Goal: Task Accomplishment & Management: Use online tool/utility

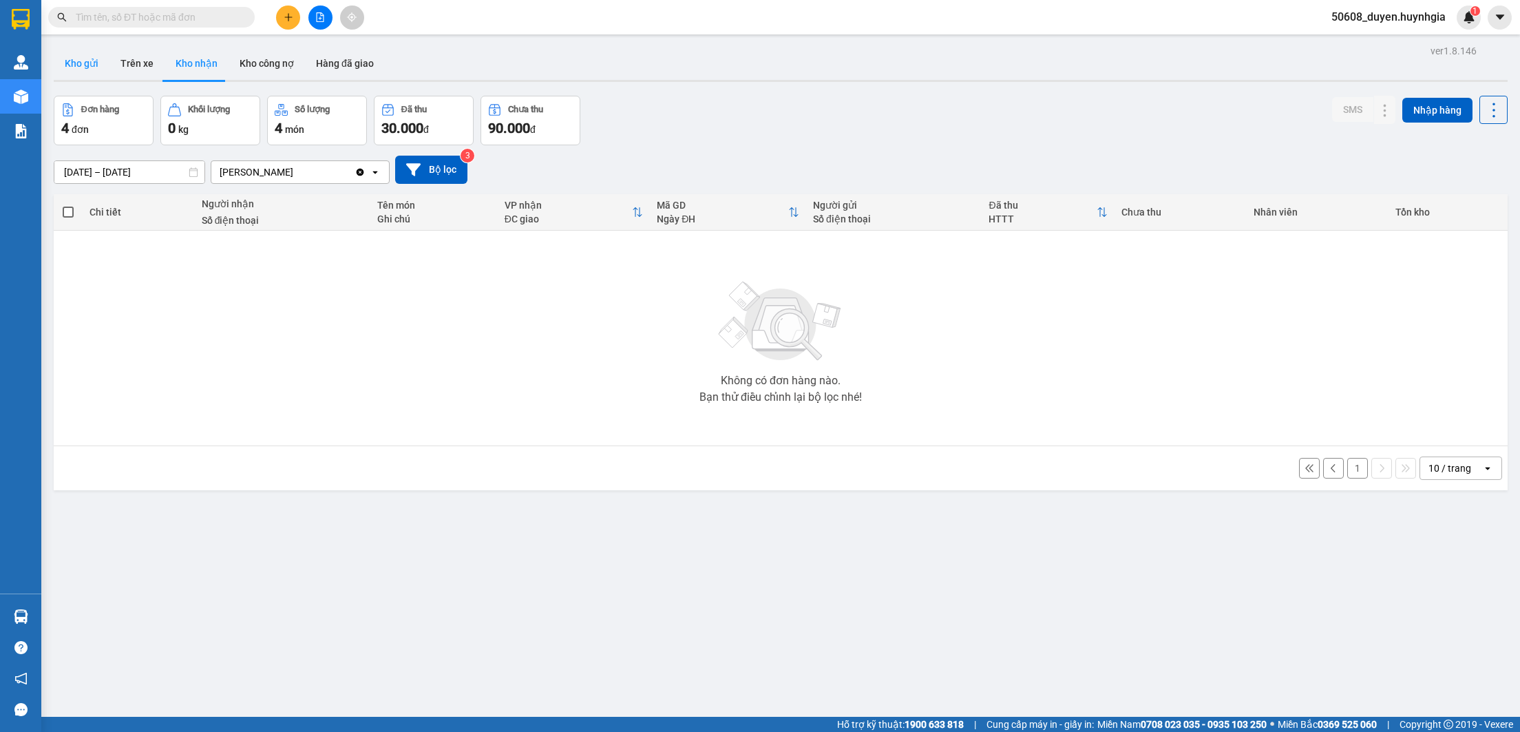
click at [90, 57] on button "Kho gửi" at bounding box center [82, 63] width 56 height 33
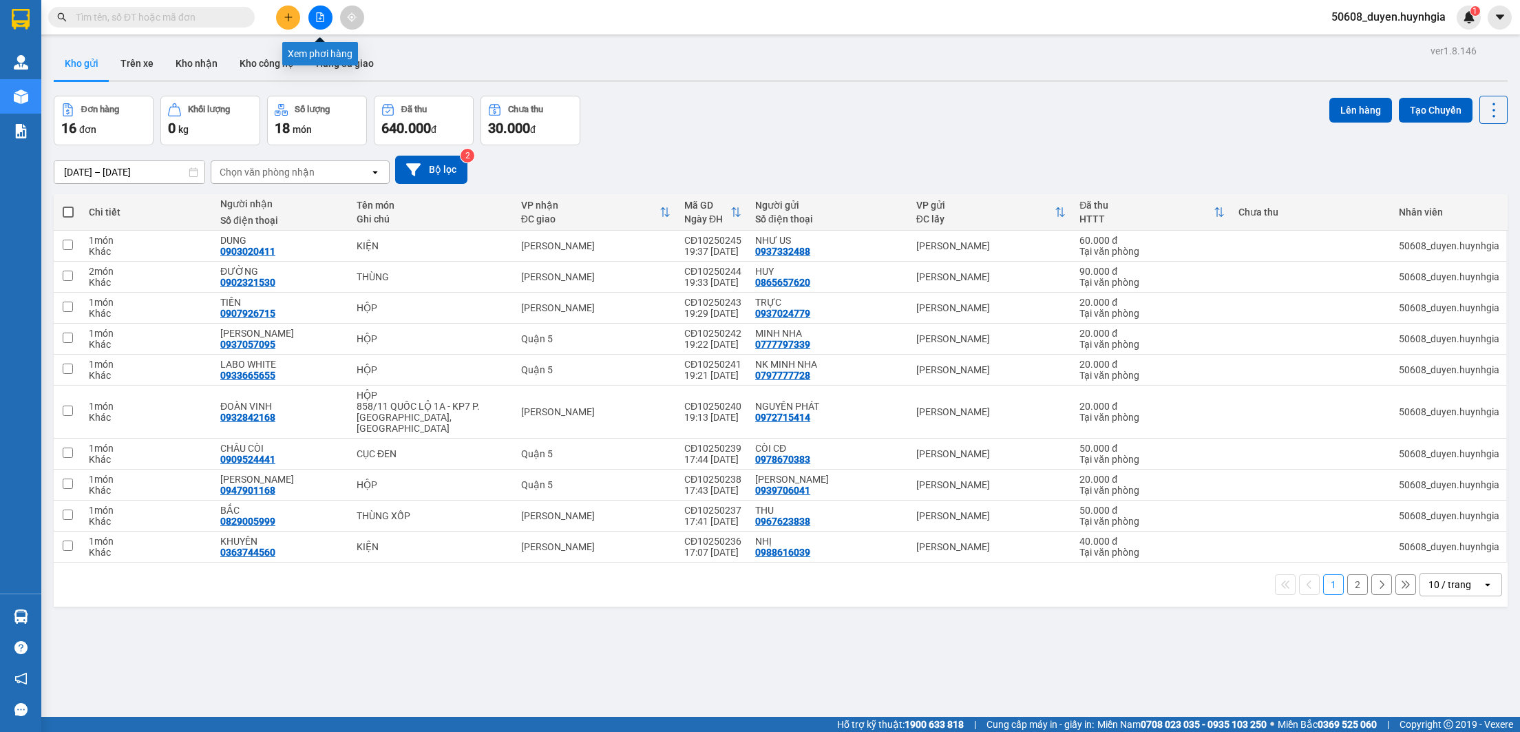
click at [321, 23] on button at bounding box center [320, 18] width 24 height 24
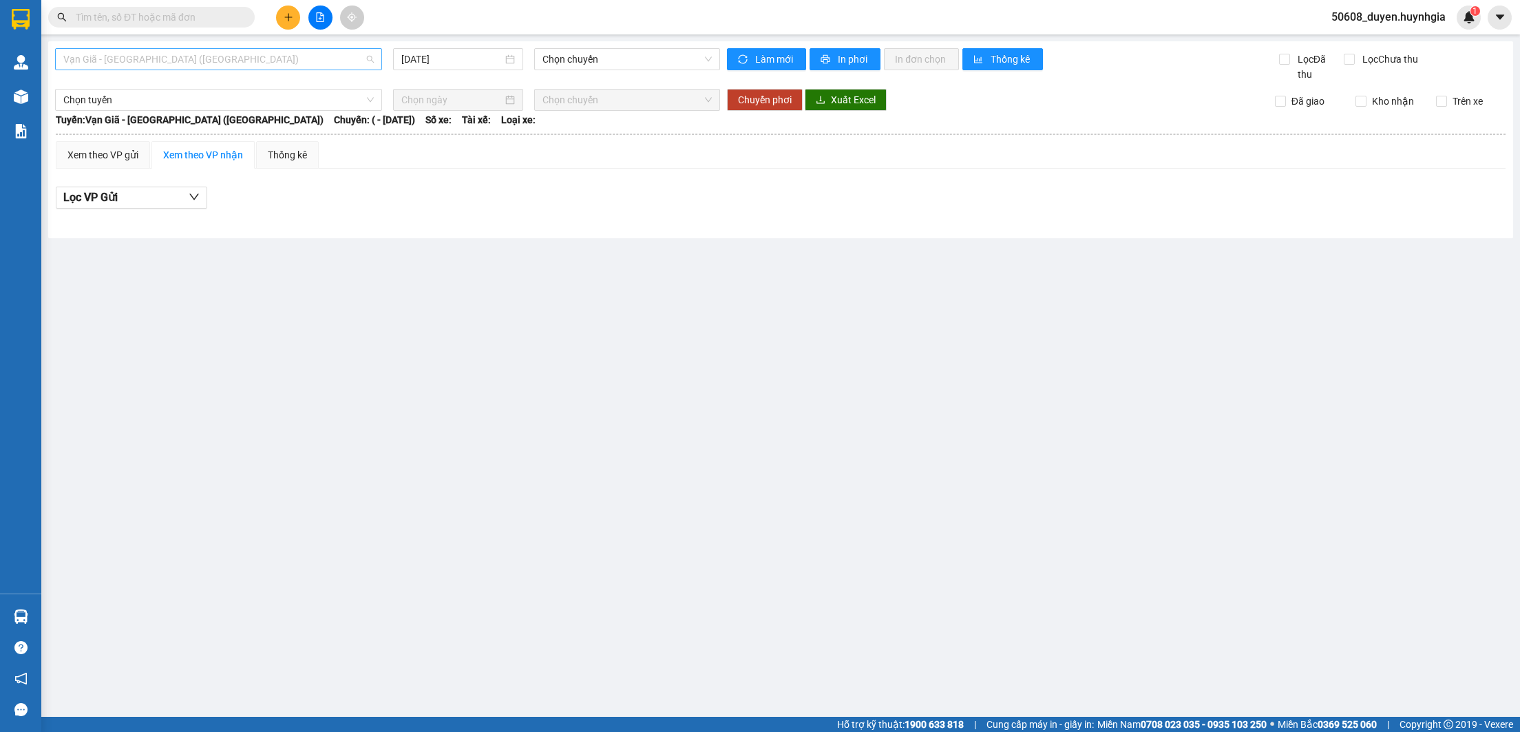
click at [301, 56] on span "Vạn Giã - [GEOGRAPHIC_DATA] ([GEOGRAPHIC_DATA])" at bounding box center [218, 59] width 310 height 21
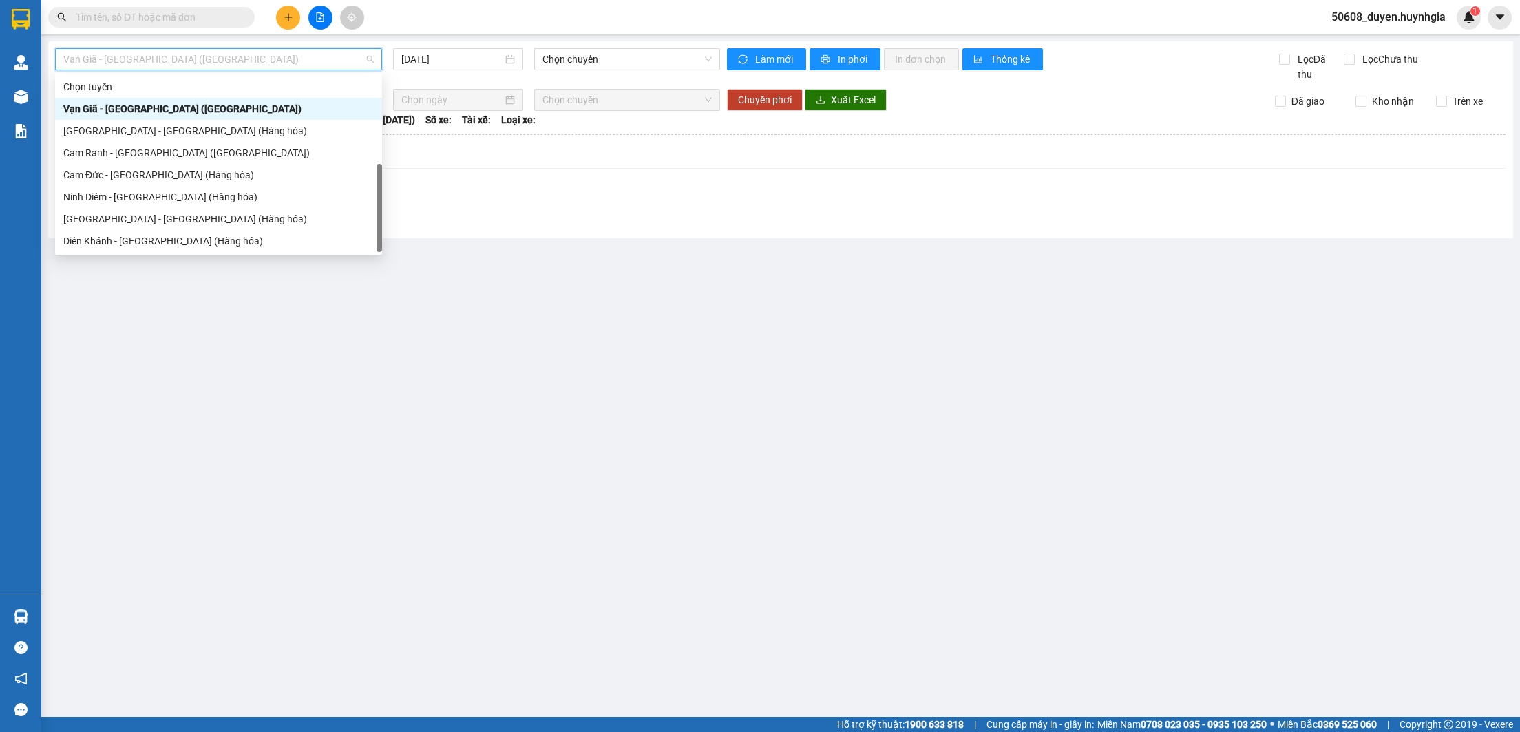
scroll to position [44, 0]
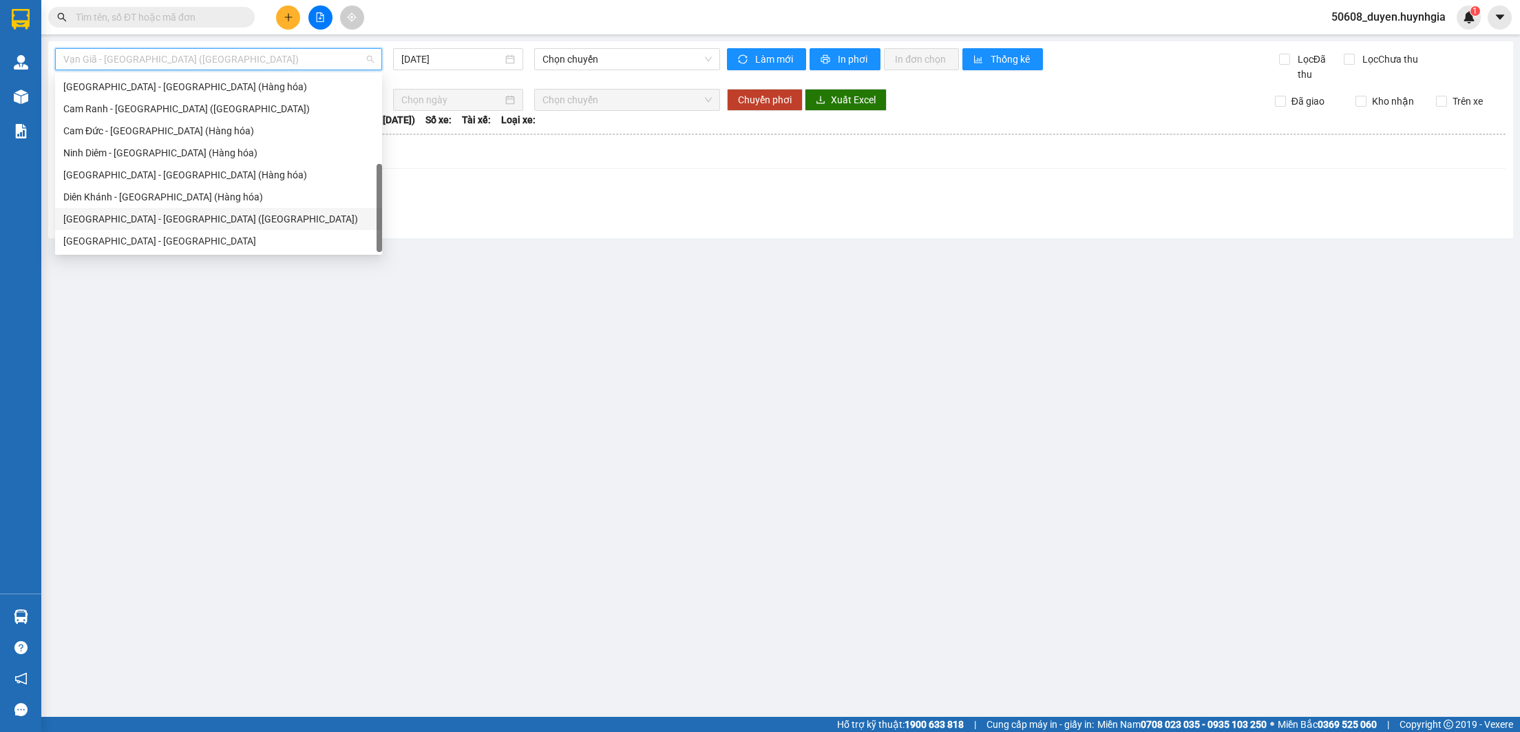
click at [171, 214] on div "[GEOGRAPHIC_DATA] - [GEOGRAPHIC_DATA] ([GEOGRAPHIC_DATA])" at bounding box center [218, 218] width 310 height 15
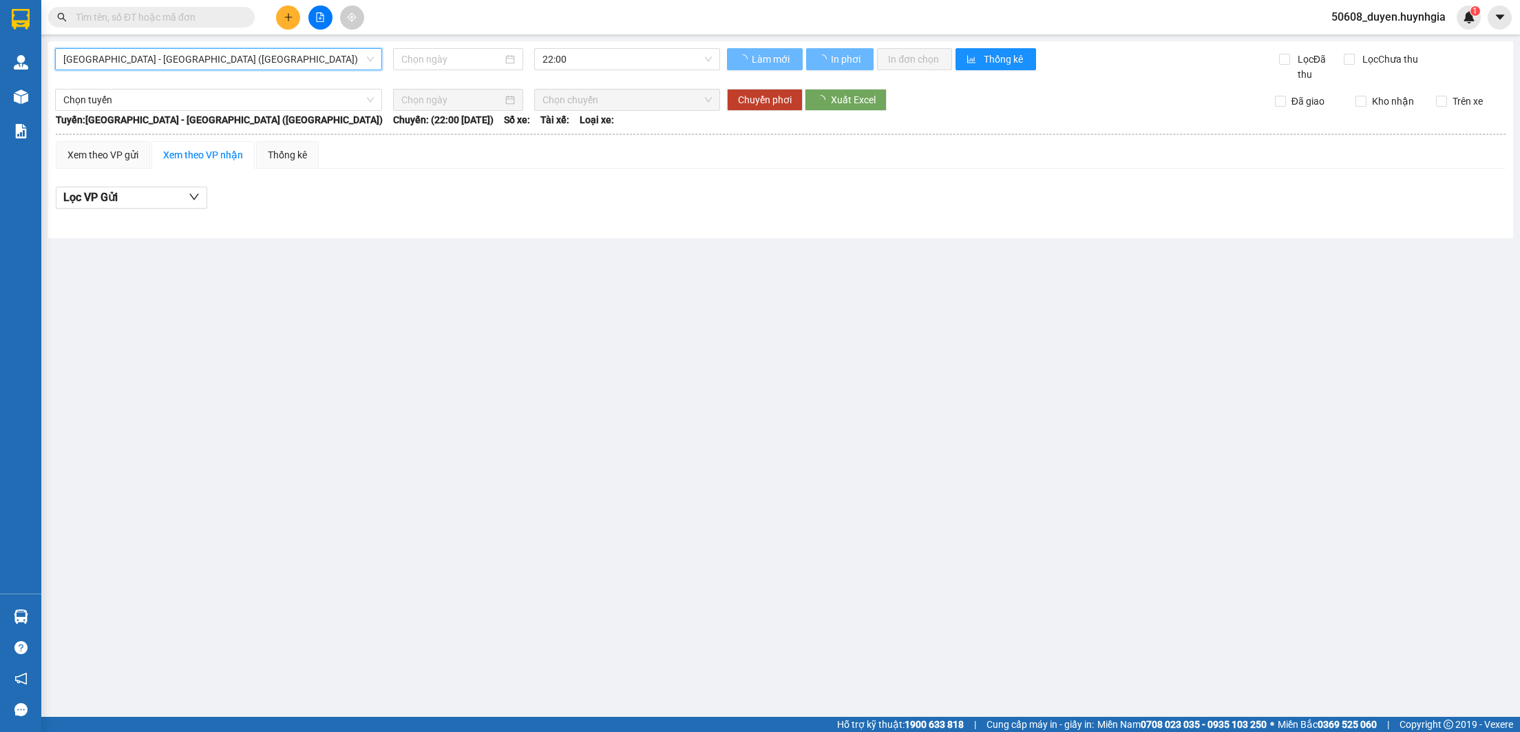
type input "[DATE]"
click at [109, 163] on div "Xem theo VP gửi" at bounding box center [103, 155] width 94 height 28
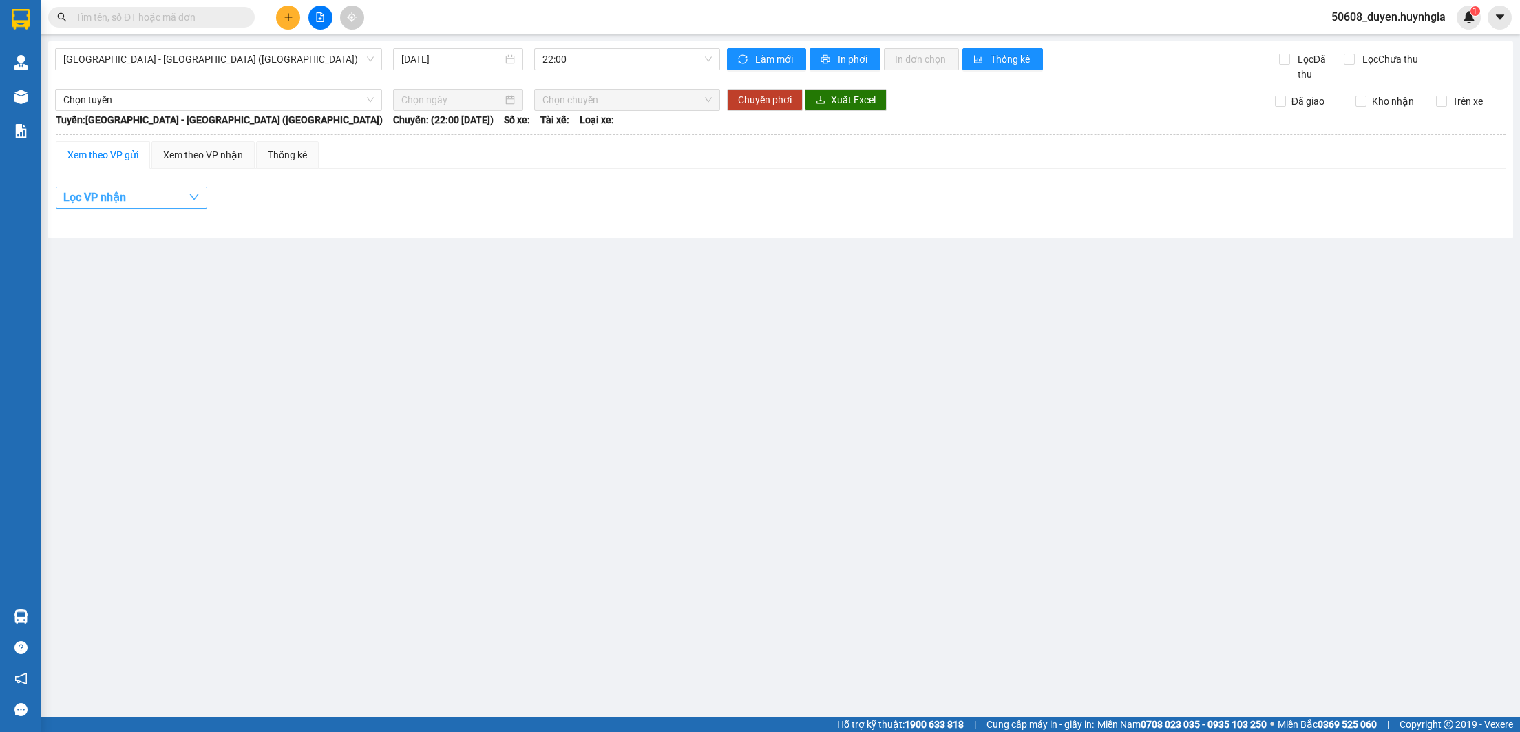
click at [178, 202] on button "Lọc VP nhận" at bounding box center [131, 198] width 151 height 22
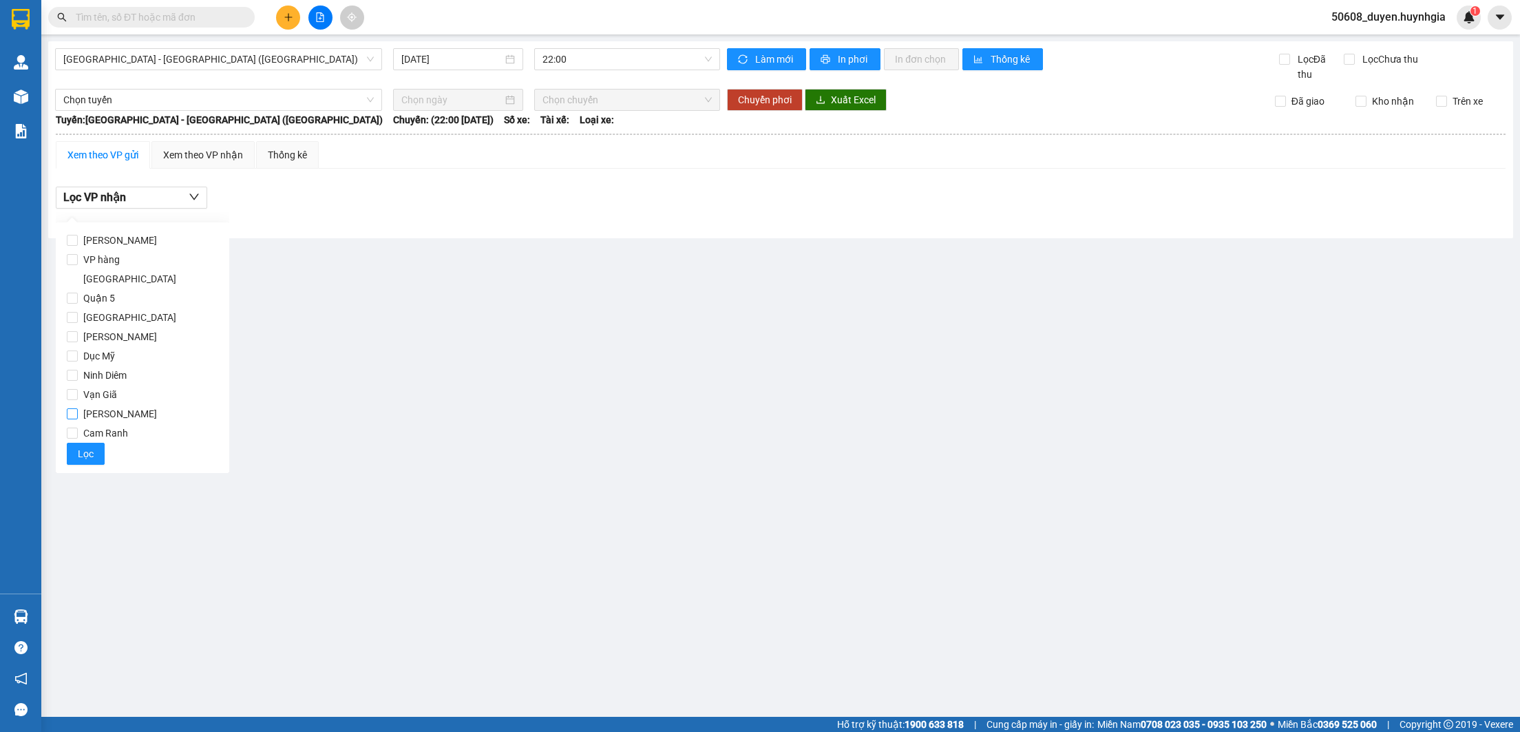
click at [106, 404] on span "[PERSON_NAME]" at bounding box center [120, 413] width 85 height 19
click at [78, 408] on input "[PERSON_NAME]" at bounding box center [72, 413] width 11 height 11
checkbox input "true"
click at [96, 443] on button "Lọc" at bounding box center [86, 454] width 38 height 22
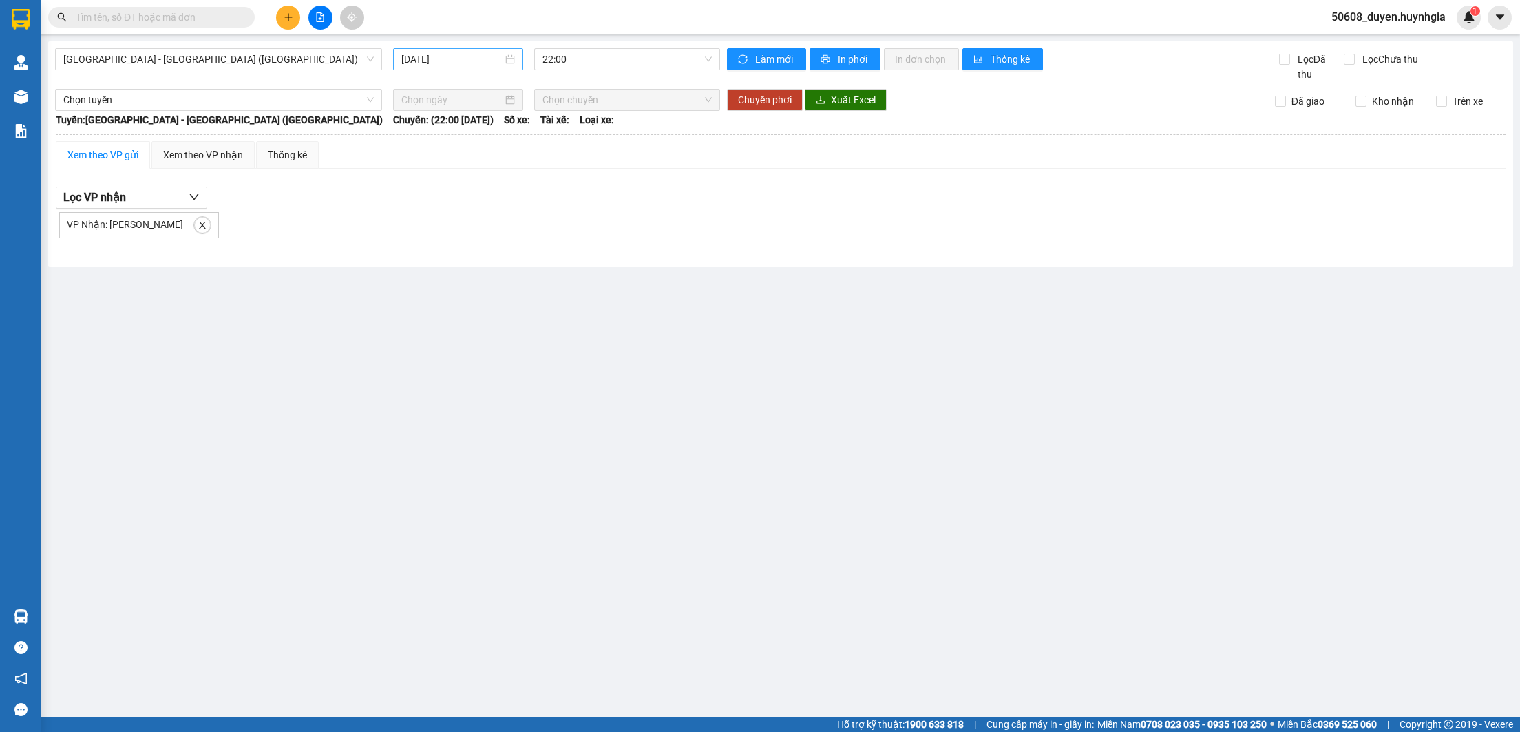
click at [450, 60] on input "[DATE]" at bounding box center [451, 59] width 101 height 15
click at [559, 162] on div "11" at bounding box center [562, 159] width 17 height 17
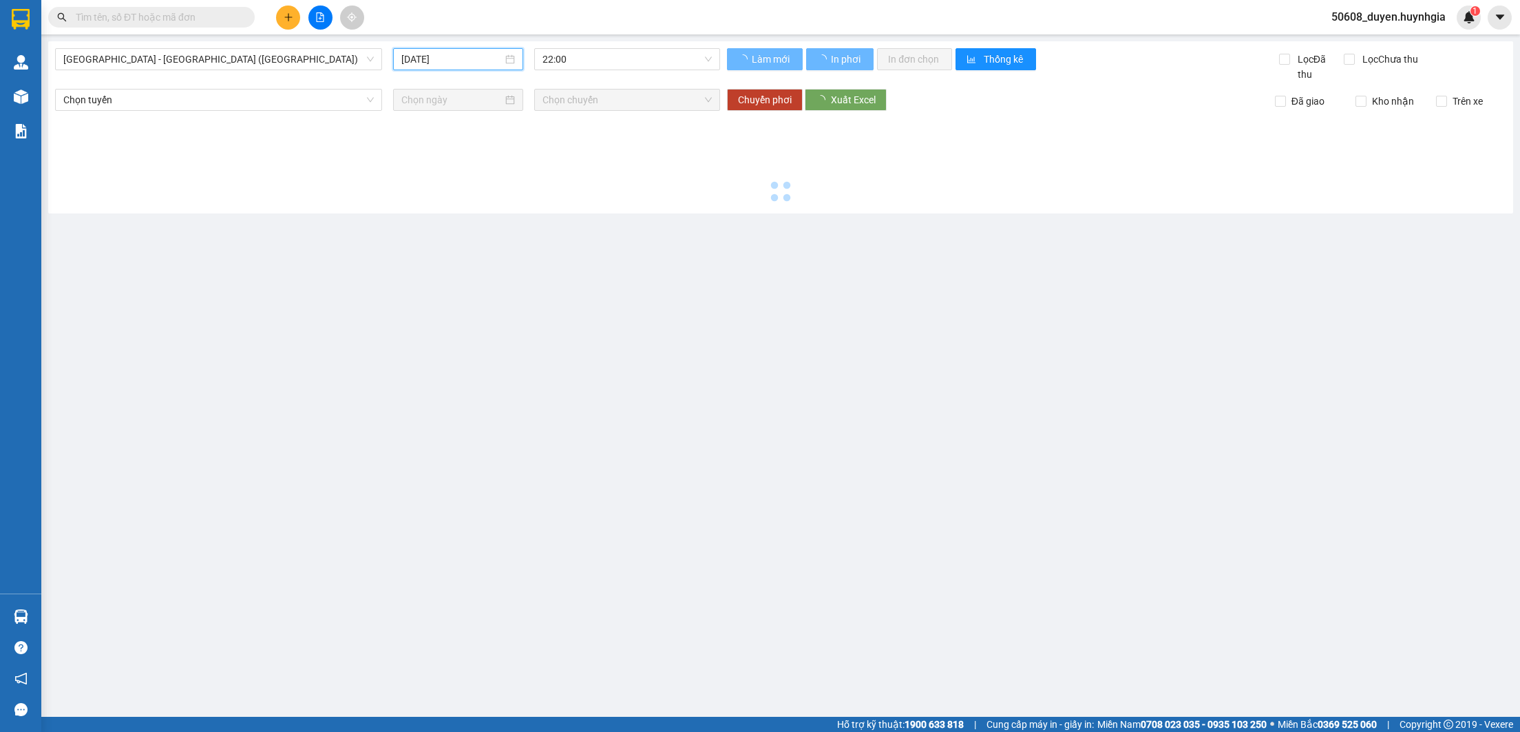
type input "[DATE]"
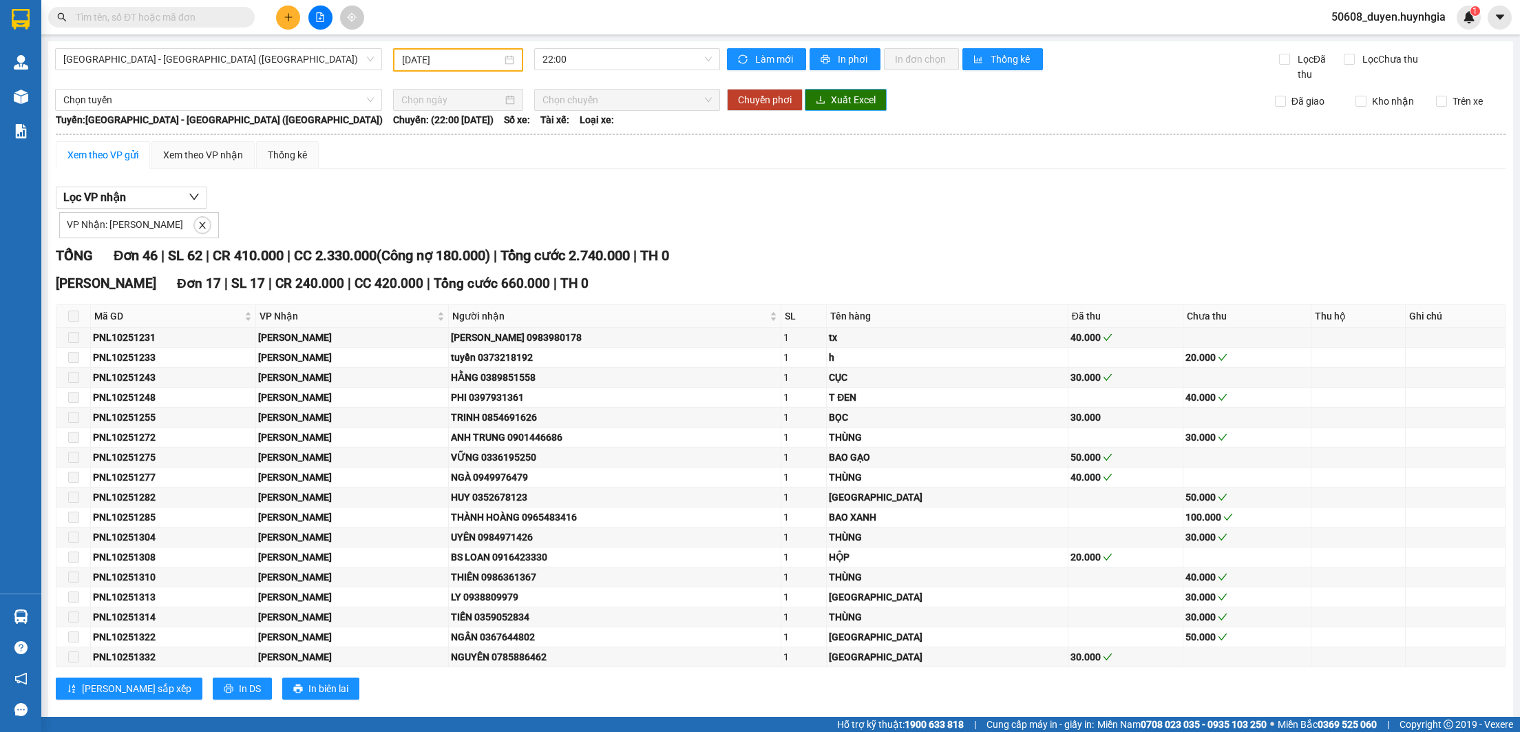
click at [840, 102] on span "Xuất Excel" at bounding box center [853, 99] width 45 height 15
click at [853, 59] on span "In phơi" at bounding box center [854, 59] width 32 height 15
